Goal: Transaction & Acquisition: Book appointment/travel/reservation

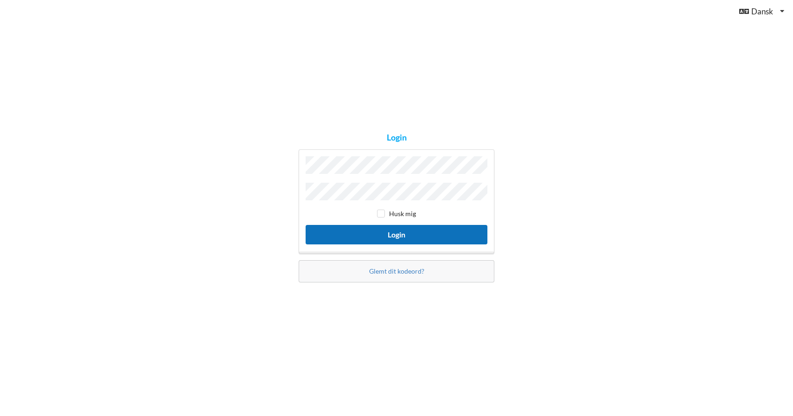
click at [383, 230] on button "Login" at bounding box center [397, 234] width 182 height 19
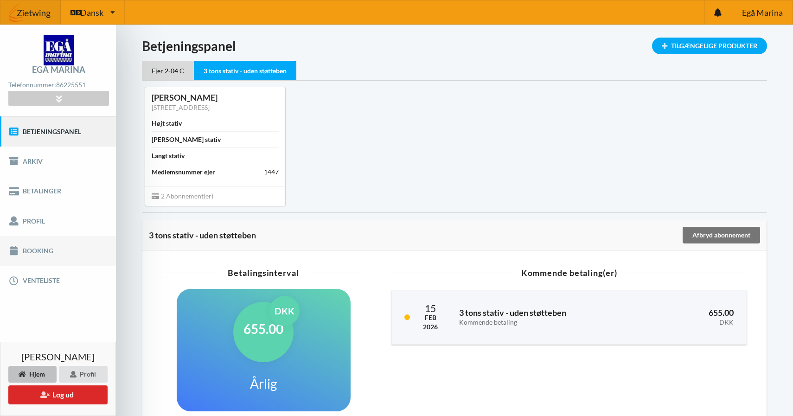
click at [53, 247] on link "Booking" at bounding box center [58, 251] width 116 height 30
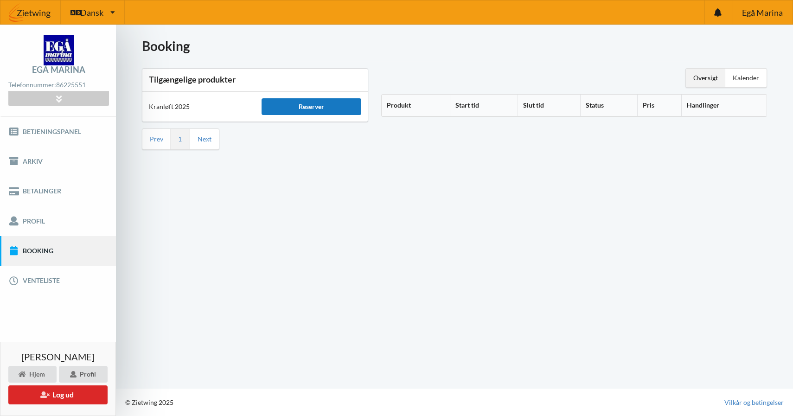
click at [314, 103] on div "Reserver" at bounding box center [312, 106] width 100 height 17
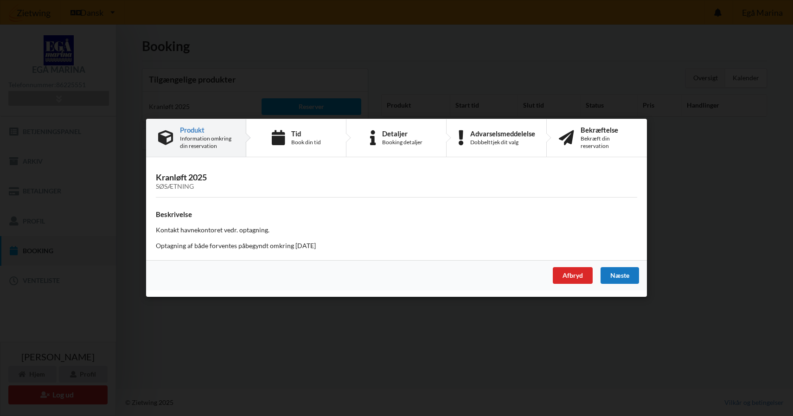
click at [615, 273] on div "Næste" at bounding box center [620, 276] width 38 height 17
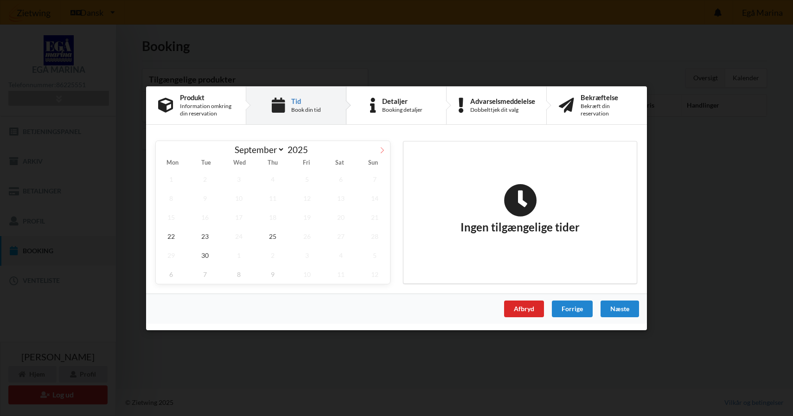
click at [381, 148] on icon at bounding box center [382, 150] width 6 height 6
click at [381, 150] on icon at bounding box center [382, 150] width 6 height 6
select select "10"
click at [339, 198] on span "8" at bounding box center [341, 197] width 31 height 19
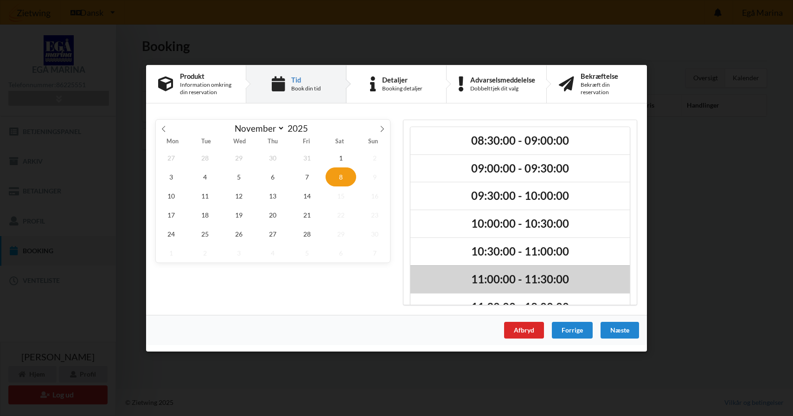
scroll to position [134, 0]
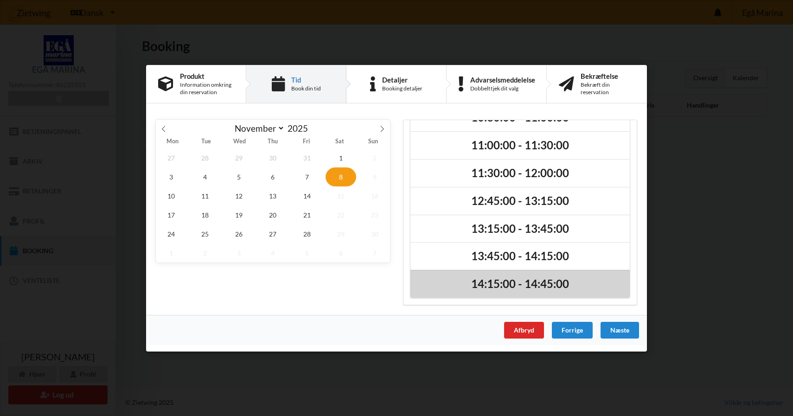
click at [521, 282] on h2 "14:15:00 - 14:45:00" at bounding box center [520, 284] width 206 height 14
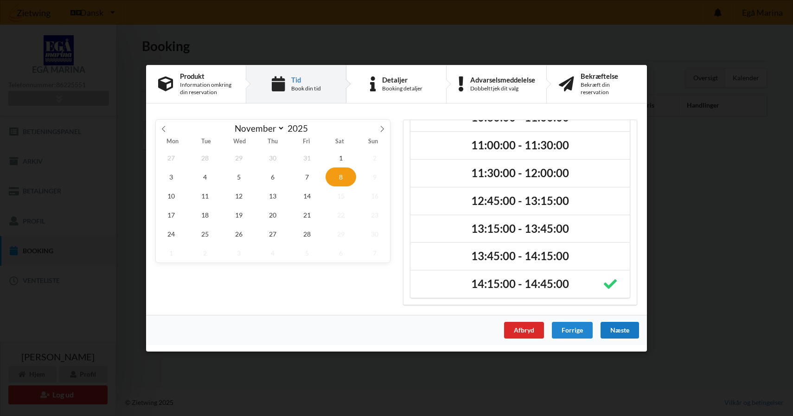
click at [610, 328] on div "Næste" at bounding box center [620, 329] width 38 height 17
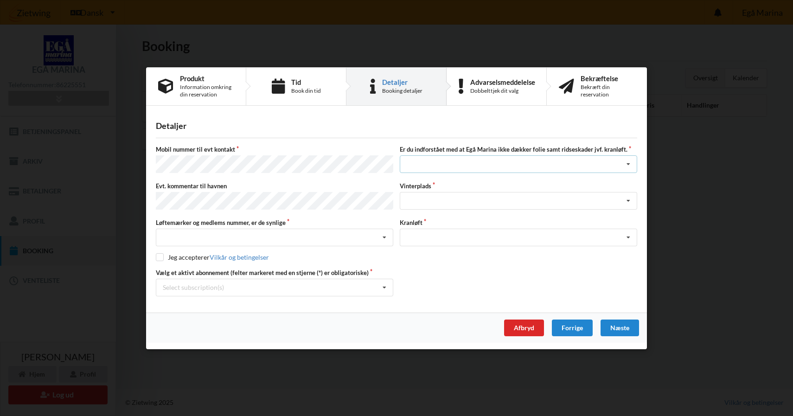
click at [420, 164] on div "Jeg har tæpper med og tager selv ansvaret for eventuelle folie samt ridseskader…" at bounding box center [518, 164] width 237 height 18
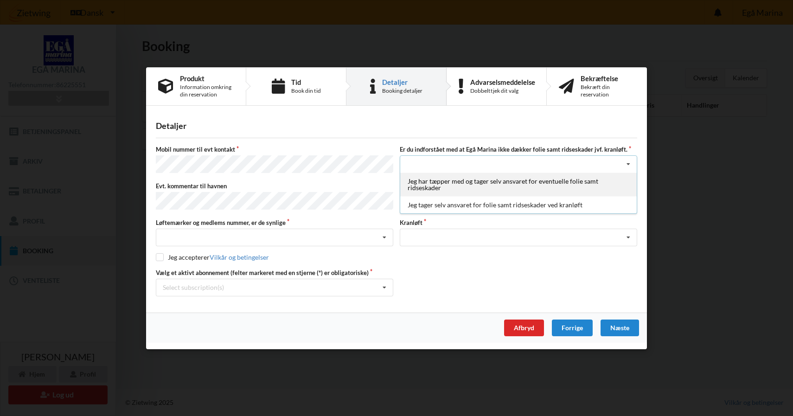
click at [428, 191] on div "Jeg har tæpper med og tager selv ansvaret for eventuelle folie samt ridseskader" at bounding box center [518, 185] width 237 height 24
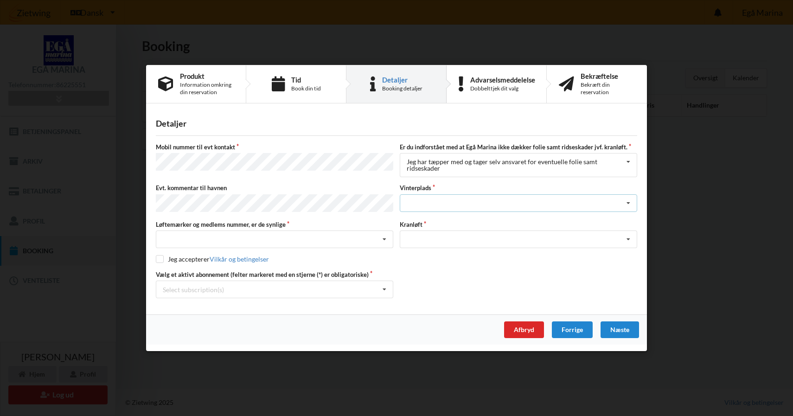
click at [436, 205] on div "Landplads nr. 1 Landplads nr. 2 Landplads nr.3 Landplads nr. 4 Landplads nr. 5 …" at bounding box center [518, 203] width 237 height 18
click at [443, 186] on label "Vinterplads" at bounding box center [518, 188] width 237 height 8
click at [562, 205] on div "Landplads nr. 1 Landplads nr. 2 Landplads nr.3 Landplads nr. 4 Landplads nr. 5 …" at bounding box center [518, 203] width 237 height 18
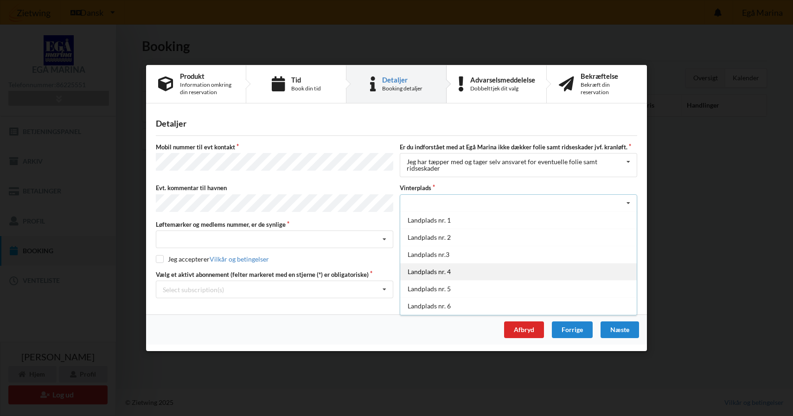
click at [458, 273] on div "Landplads nr. 4" at bounding box center [518, 271] width 237 height 17
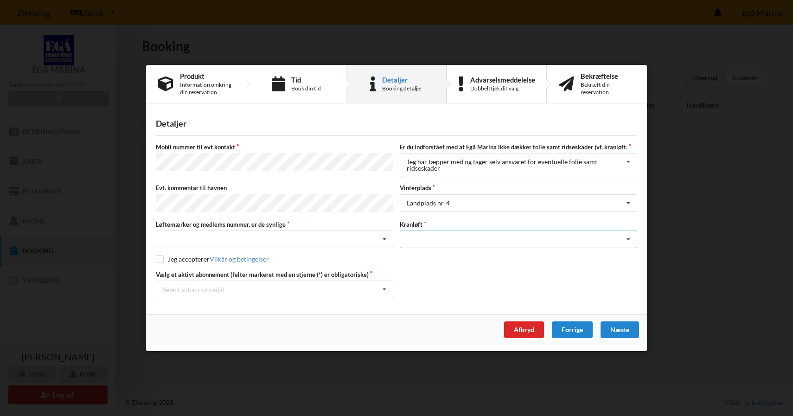
click at [467, 237] on div "Optagning" at bounding box center [518, 240] width 237 height 18
click at [459, 254] on div "Optagning" at bounding box center [518, 256] width 237 height 17
click at [369, 236] on div "Nej, jeg kontakter havnekontoret inden løftet Ja, mine mærker er synlige og int…" at bounding box center [274, 240] width 237 height 18
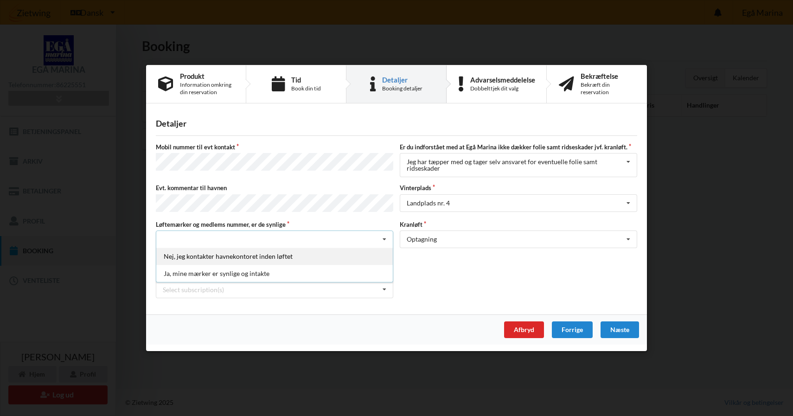
click at [314, 256] on div "Nej, jeg kontakter havnekontoret inden løftet" at bounding box center [274, 256] width 237 height 17
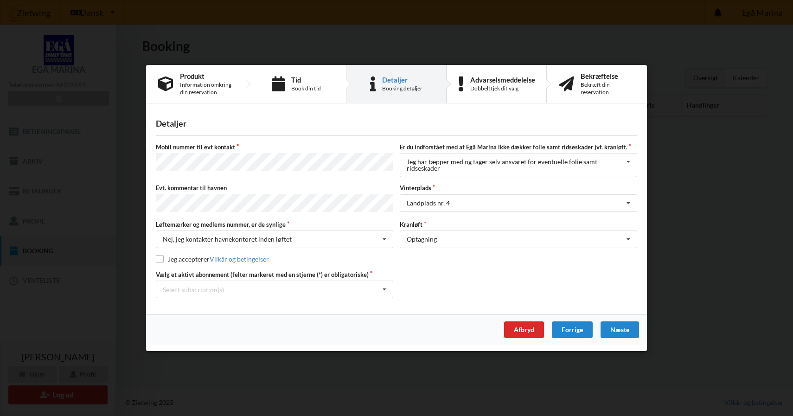
click at [164, 258] on label "Jeg accepterer Vilkår og betingelser" at bounding box center [212, 259] width 113 height 8
click at [160, 258] on input "checkbox" at bounding box center [160, 259] width 8 height 8
checkbox input "true"
click at [186, 287] on div "Select subscription(s)" at bounding box center [193, 290] width 61 height 8
click at [193, 307] on div "* Ejer 2-04 C" at bounding box center [274, 306] width 237 height 17
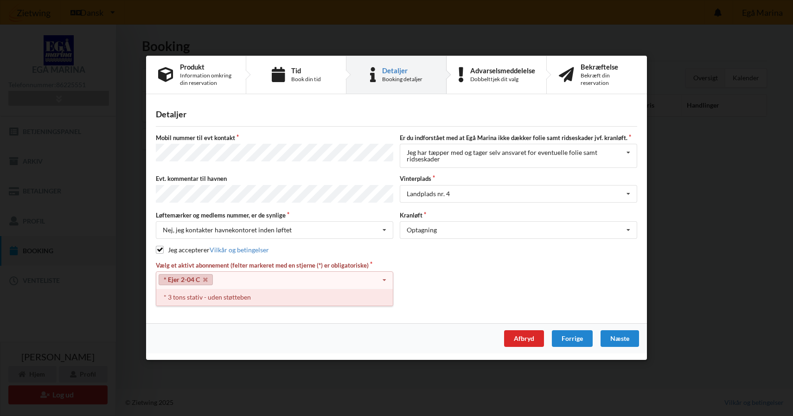
click at [294, 299] on div "* 3 tons stativ - uden støtteben" at bounding box center [274, 297] width 237 height 17
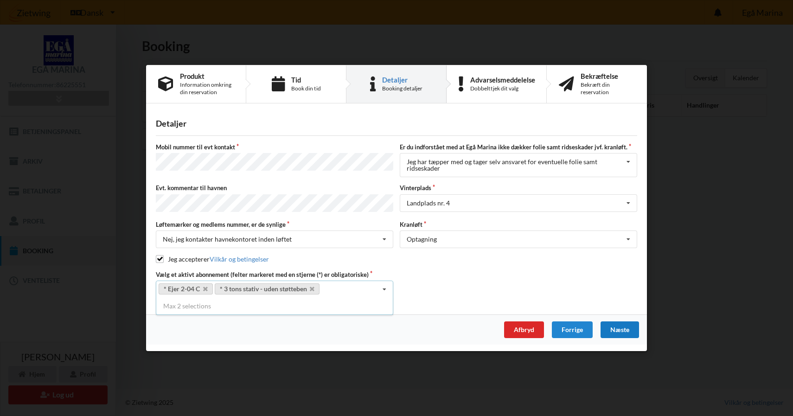
click at [618, 326] on div "Næste" at bounding box center [620, 329] width 38 height 17
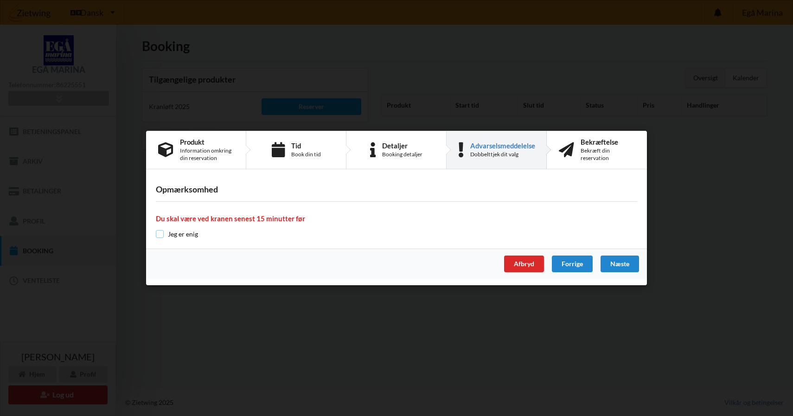
click at [160, 233] on input "checkbox" at bounding box center [160, 234] width 8 height 8
checkbox input "true"
click at [612, 260] on div "Næste" at bounding box center [620, 264] width 38 height 17
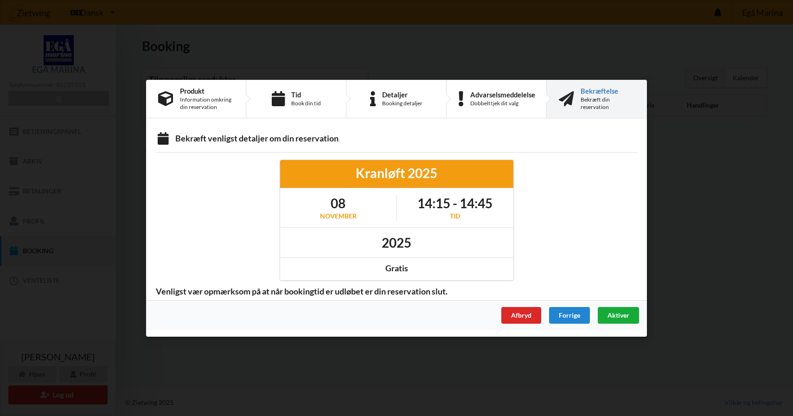
click at [625, 310] on div "Aktiver" at bounding box center [618, 315] width 41 height 17
